Goal: Information Seeking & Learning: Find specific page/section

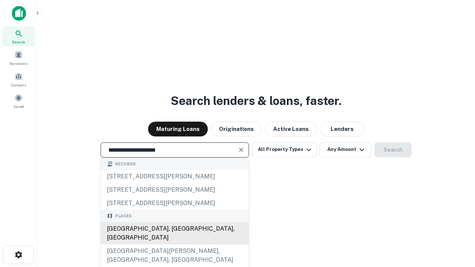
click at [174, 244] on div "[GEOGRAPHIC_DATA], [GEOGRAPHIC_DATA], [GEOGRAPHIC_DATA]" at bounding box center [175, 233] width 148 height 22
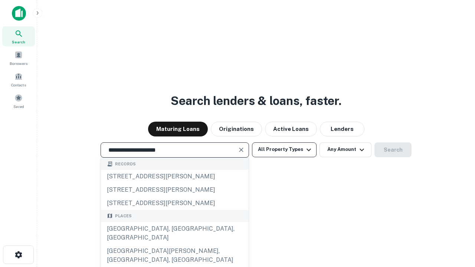
type input "**********"
click at [284, 149] on button "All Property Types" at bounding box center [284, 149] width 65 height 15
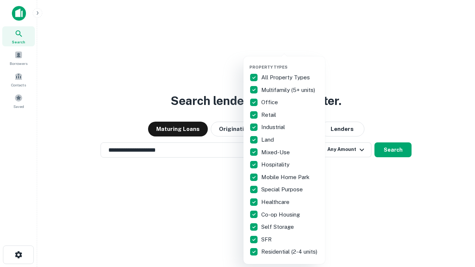
click at [290, 62] on button "button" at bounding box center [290, 62] width 82 height 0
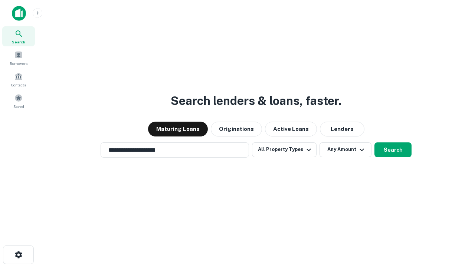
scroll to position [11, 0]
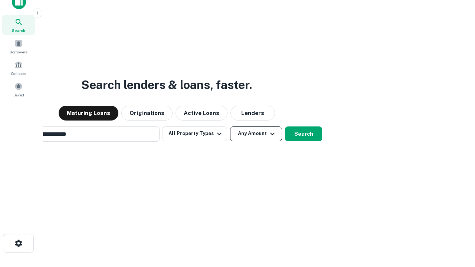
click at [230, 126] on button "Any Amount" at bounding box center [256, 133] width 52 height 15
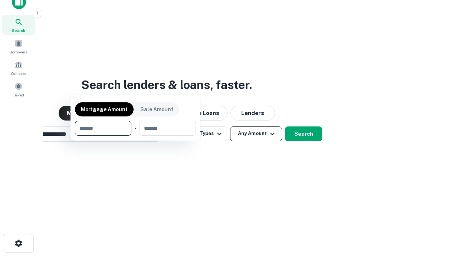
scroll to position [12, 0]
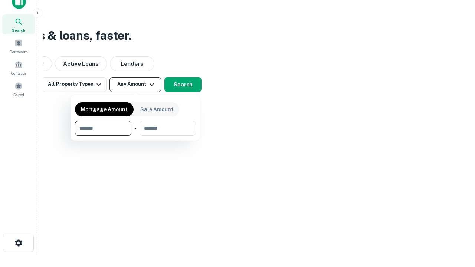
type input "*******"
click at [135, 136] on button "button" at bounding box center [135, 136] width 121 height 0
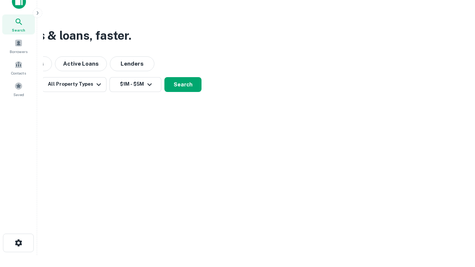
scroll to position [11, 0]
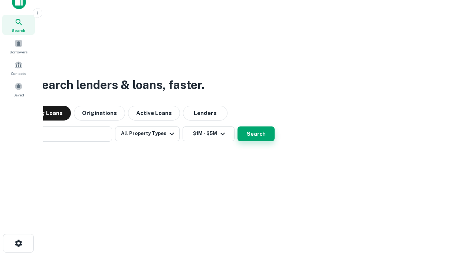
click at [237, 126] on button "Search" at bounding box center [255, 133] width 37 height 15
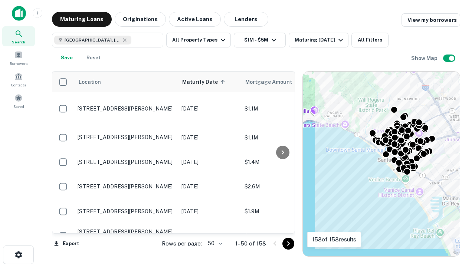
click at [214, 243] on body "Search Borrowers Contacts Saved Maturing Loans Originations Active Loans Lender…" at bounding box center [237, 133] width 475 height 267
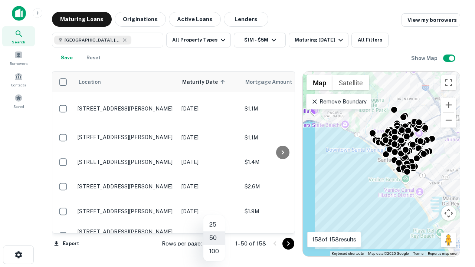
click at [214, 225] on li "25" at bounding box center [214, 224] width 22 height 13
